Goal: Communication & Community: Answer question/provide support

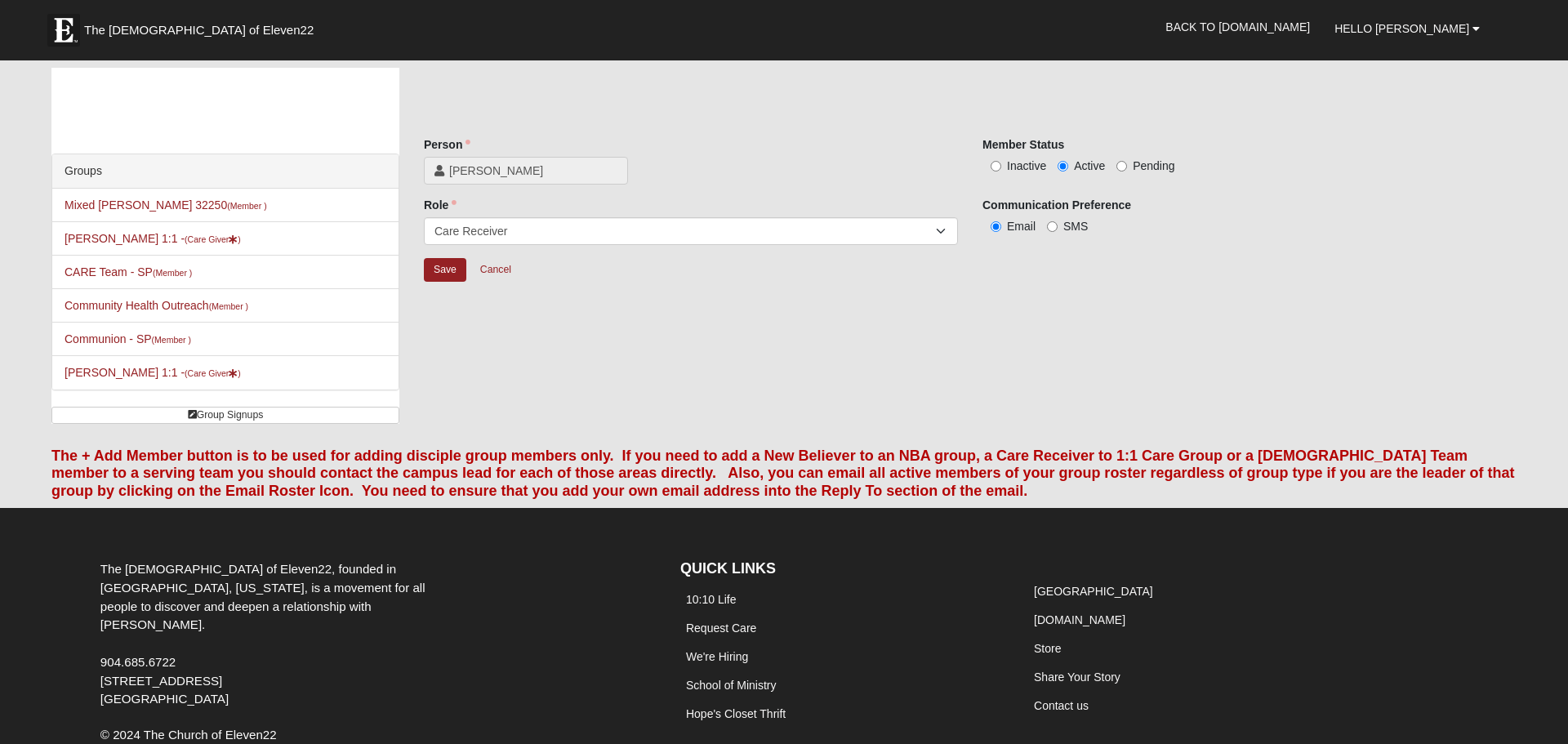
scroll to position [63, 0]
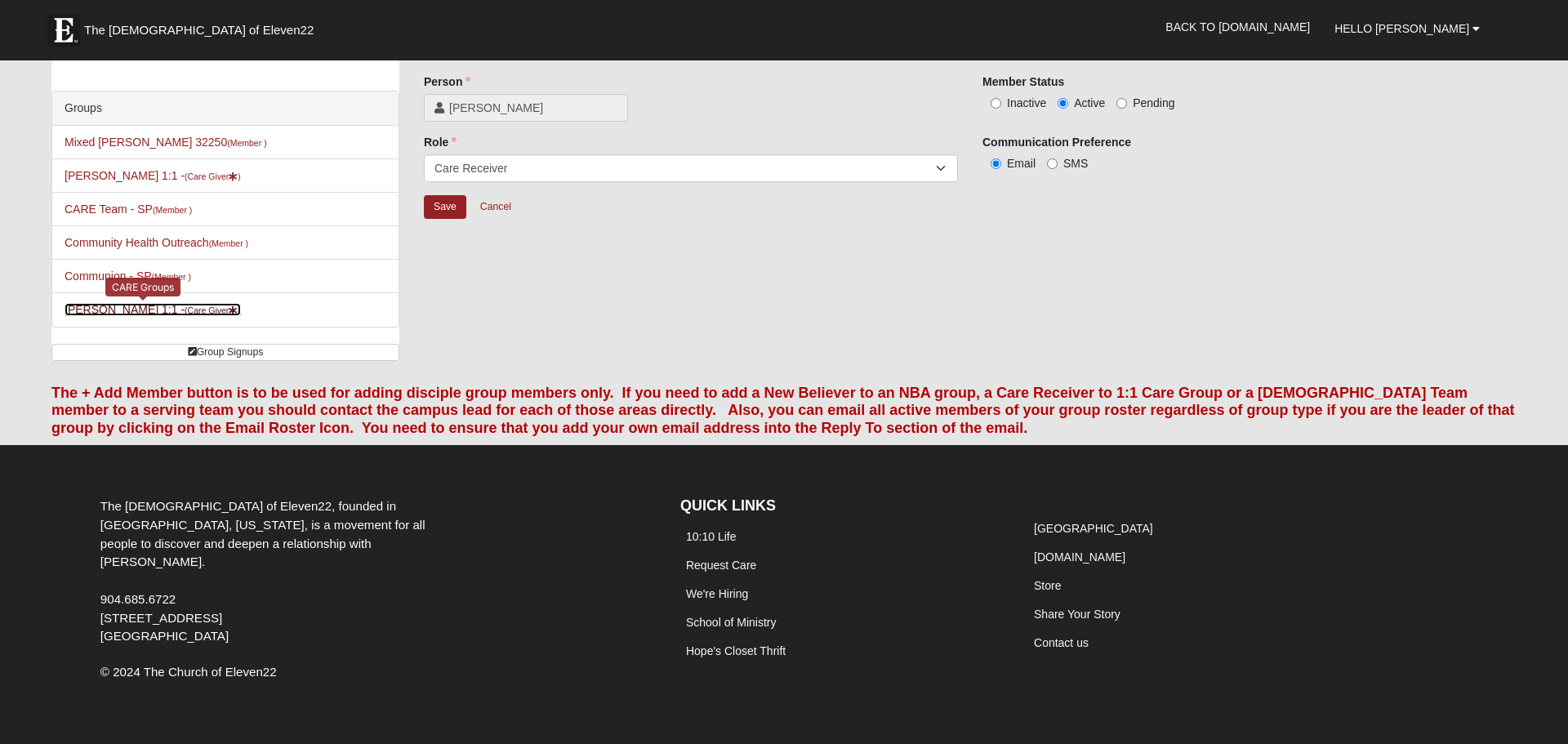
click at [148, 308] on link "Erik Hekkert 1:1 - (Care Giver )" at bounding box center [153, 310] width 177 height 13
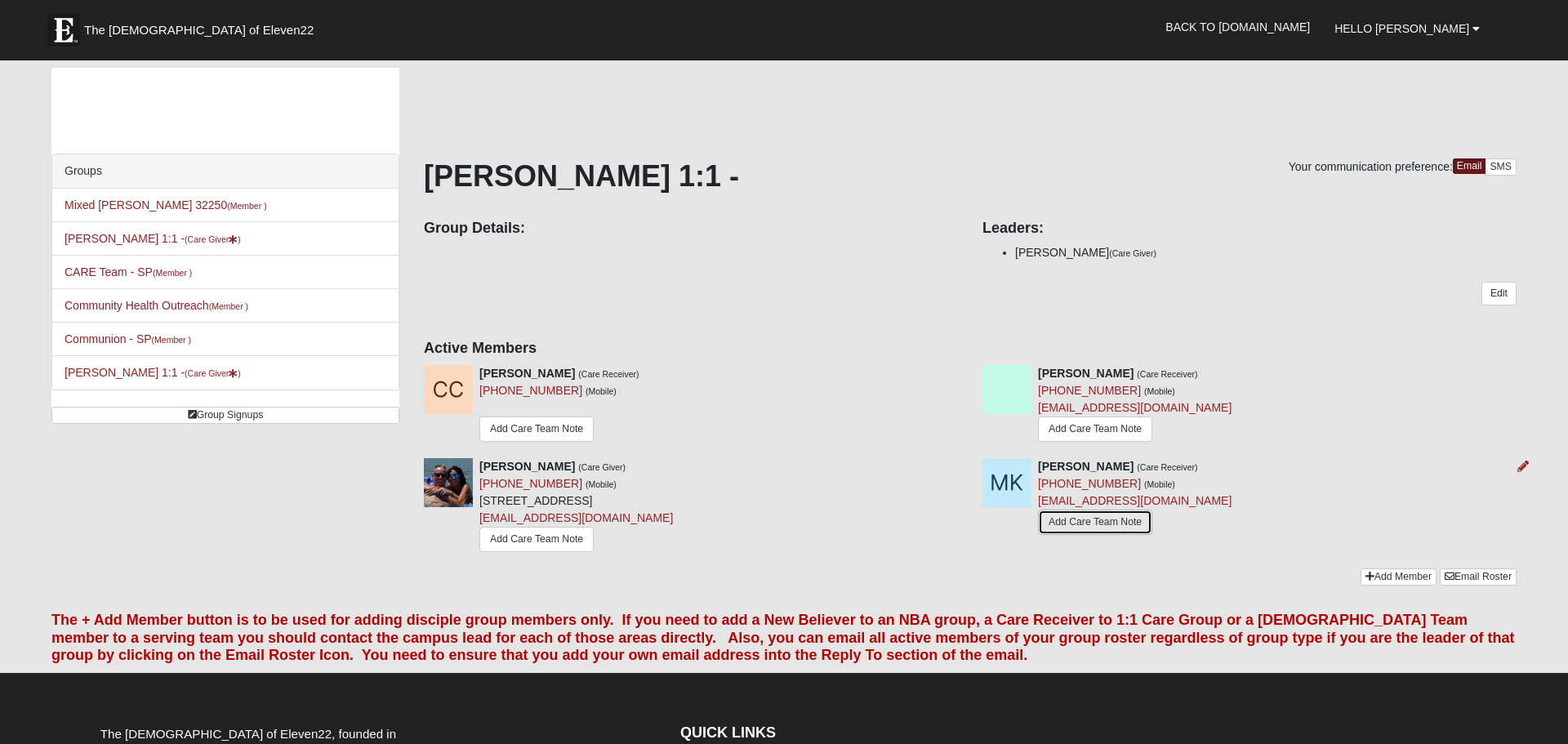
click at [1075, 527] on link "Add Care Team Note" at bounding box center [1095, 522] width 114 height 25
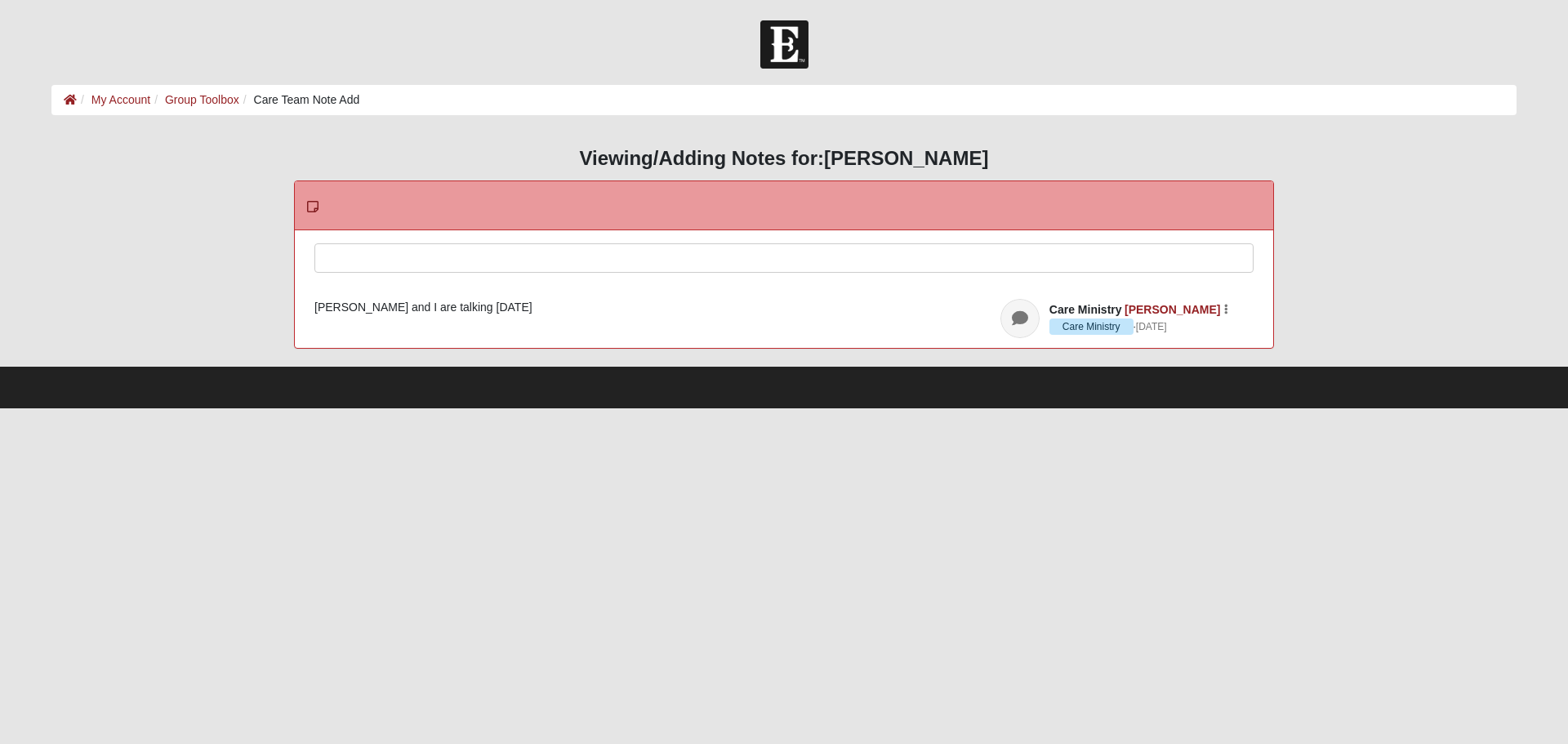
click at [399, 261] on div at bounding box center [784, 280] width 938 height 72
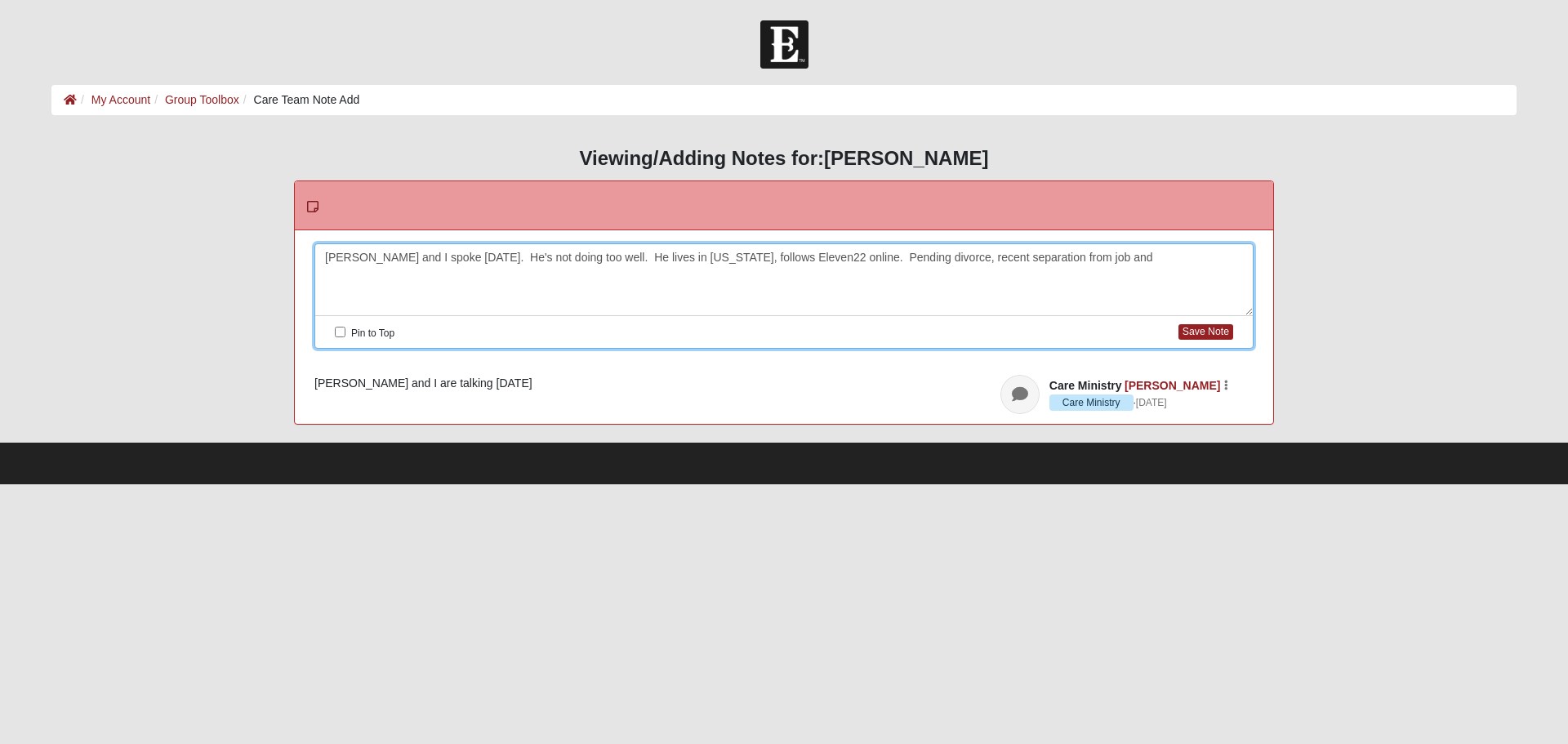
click at [871, 258] on div "Matthew and I spoke today. He's not doing too well. He lives in Texas, follows …" at bounding box center [784, 280] width 938 height 72
click at [1081, 259] on div "Matthew and I spoke today. He's not doing too well. He lives in Texas, follows …" at bounding box center [784, 280] width 938 height 72
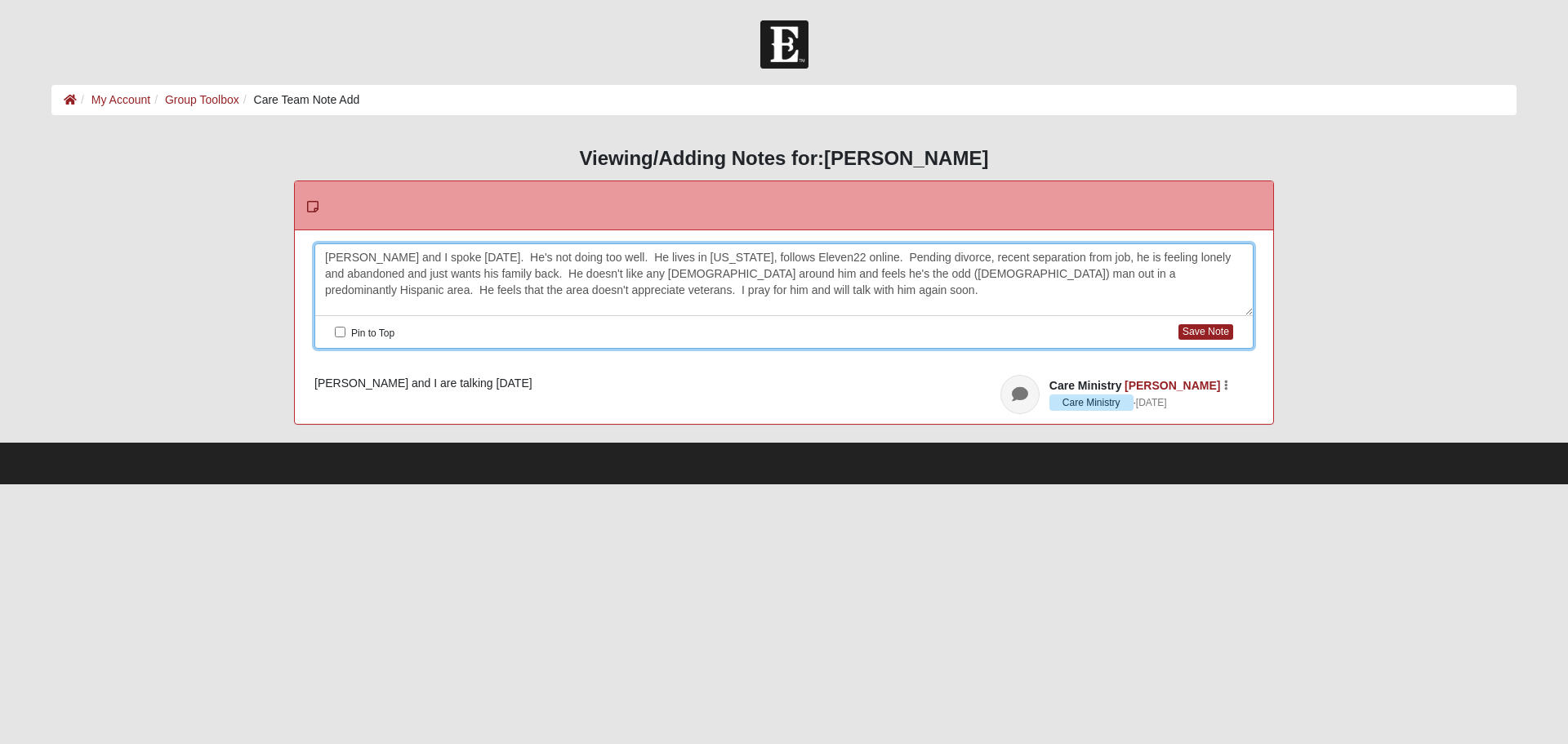
click at [445, 289] on div "Matthew and I spoke today. He's not doing too well. He lives in Texas, follows …" at bounding box center [784, 280] width 938 height 72
click at [1192, 332] on button "Save Note" at bounding box center [1205, 331] width 55 height 15
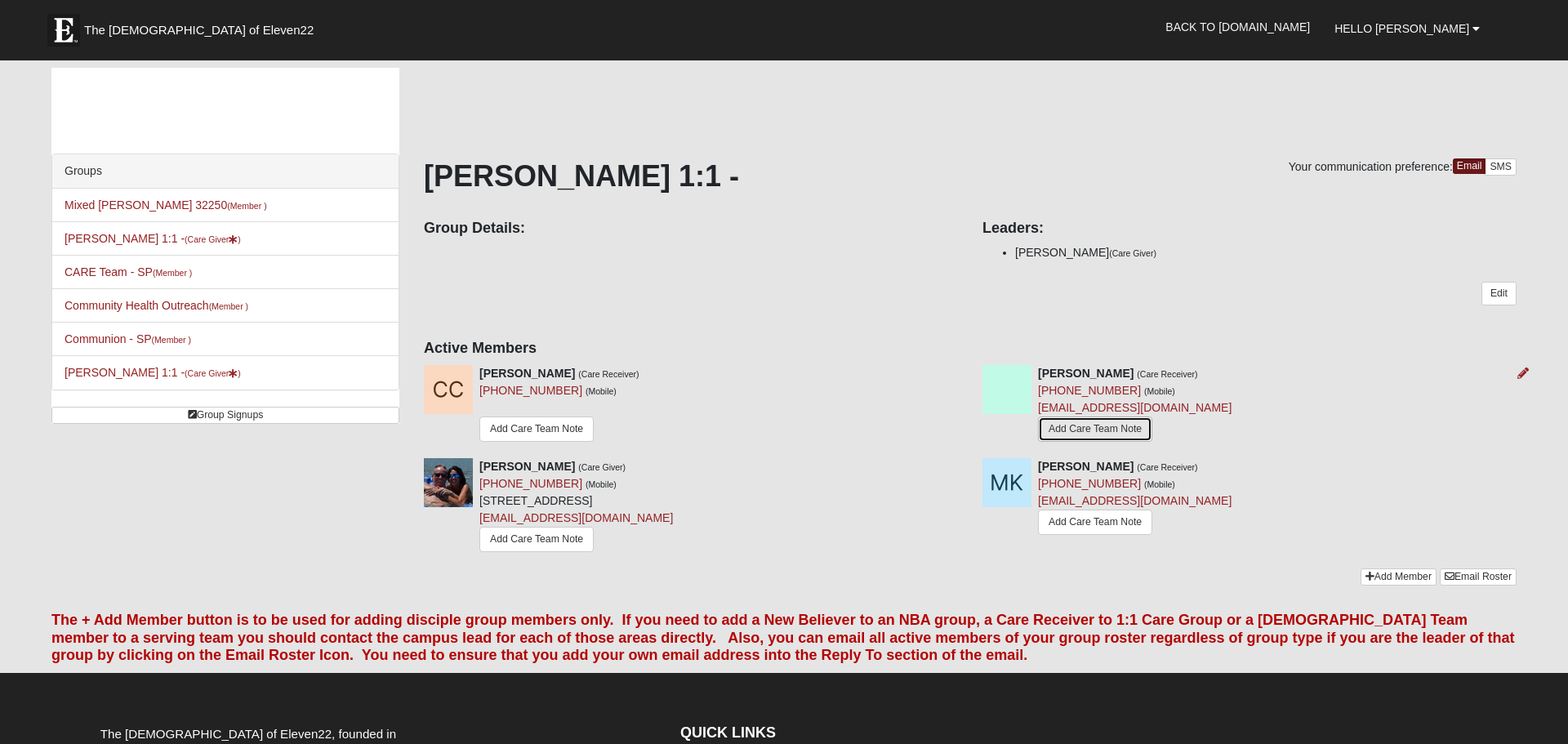
click at [1096, 428] on link "Add Care Team Note" at bounding box center [1095, 429] width 114 height 25
click at [563, 425] on link "Add Care Team Note" at bounding box center [536, 429] width 114 height 25
